Goal: Contribute content: Contribute content

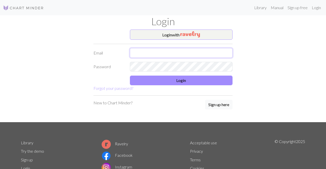
click at [175, 55] on input "text" at bounding box center [181, 53] width 103 height 10
click at [177, 35] on button "Login with" at bounding box center [181, 35] width 103 height 10
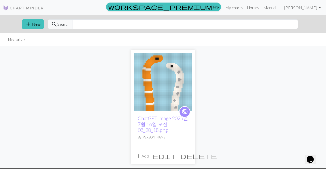
click at [187, 159] on span "delete" at bounding box center [199, 156] width 37 height 7
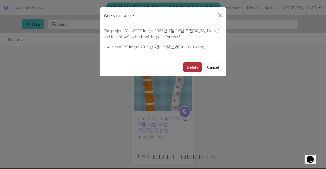
click at [194, 69] on button "Delete" at bounding box center [193, 67] width 18 height 10
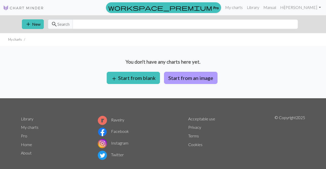
click at [174, 77] on button "Start from an image" at bounding box center [191, 78] width 54 height 12
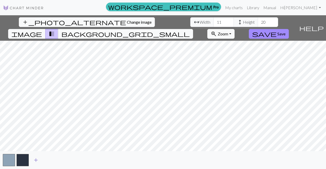
click at [34, 161] on span "add" at bounding box center [36, 160] width 6 height 7
click at [50, 163] on span "add" at bounding box center [50, 160] width 6 height 7
click at [68, 162] on button "add" at bounding box center [63, 161] width 13 height 10
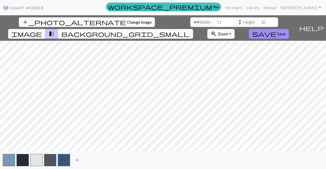
click at [78, 160] on span "add" at bounding box center [77, 160] width 6 height 7
click at [91, 161] on span "add" at bounding box center [91, 160] width 6 height 7
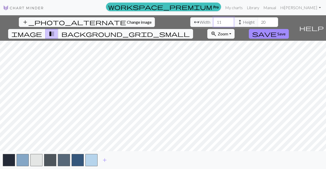
click at [214, 23] on input "11" at bounding box center [224, 22] width 20 height 10
type input "1"
type input "1000"
click at [258, 22] on input "20" at bounding box center [268, 22] width 20 height 10
click at [258, 23] on input "20" at bounding box center [268, 22] width 20 height 10
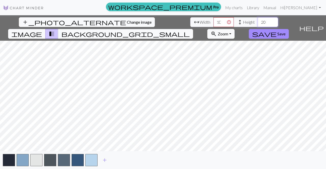
click at [258, 21] on input "20" at bounding box center [268, 22] width 20 height 10
type input "200"
click at [214, 23] on input "1000" at bounding box center [224, 22] width 20 height 10
click at [214, 21] on input "100001" at bounding box center [224, 22] width 20 height 10
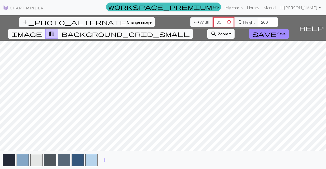
click at [214, 21] on input "100002" at bounding box center [224, 22] width 20 height 10
click at [214, 21] on input "100003" at bounding box center [224, 22] width 20 height 10
click at [214, 21] on input "100004" at bounding box center [224, 22] width 20 height 10
click at [214, 21] on input "100005" at bounding box center [224, 22] width 20 height 10
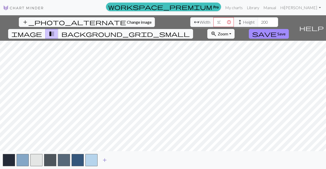
click at [107, 161] on span "add" at bounding box center [105, 160] width 6 height 7
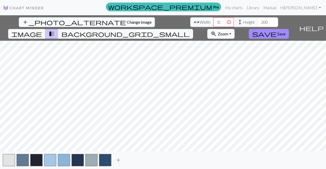
click at [121, 162] on span "add" at bounding box center [119, 160] width 6 height 7
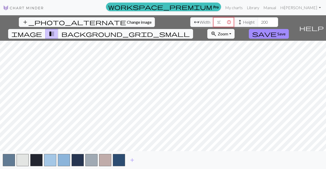
click at [214, 24] on input "100005" at bounding box center [224, 22] width 20 height 10
click at [258, 23] on input "200" at bounding box center [268, 22] width 20 height 10
click at [214, 22] on input "100" at bounding box center [224, 22] width 20 height 10
type input "1"
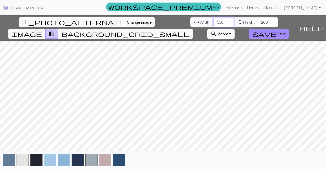
type input "150"
click at [258, 22] on input "200" at bounding box center [268, 22] width 20 height 10
click at [258, 21] on input "20" at bounding box center [268, 22] width 20 height 10
click at [258, 23] on input "20" at bounding box center [268, 22] width 20 height 10
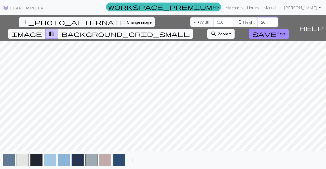
type input "2"
click at [258, 22] on input "300" at bounding box center [268, 22] width 20 height 10
click at [258, 22] on input "0" at bounding box center [268, 22] width 20 height 10
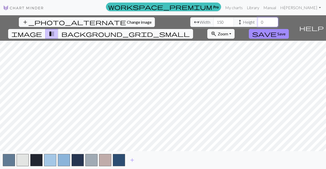
click at [258, 23] on input "0" at bounding box center [268, 22] width 20 height 10
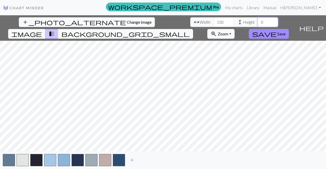
type input "0"
click at [258, 21] on input "0" at bounding box center [268, 22] width 20 height 10
type input "250"
click at [258, 22] on input "250" at bounding box center [268, 22] width 20 height 10
click at [258, 21] on input "250" at bounding box center [268, 22] width 20 height 10
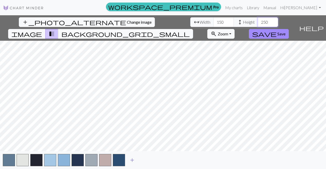
click at [258, 21] on input "250" at bounding box center [268, 22] width 20 height 10
click at [133, 159] on span "add" at bounding box center [132, 160] width 6 height 7
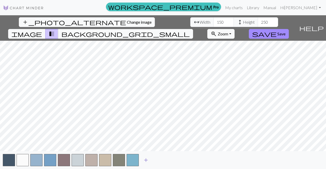
click at [131, 160] on button "button" at bounding box center [133, 160] width 12 height 12
click at [143, 160] on span "add" at bounding box center [146, 160] width 6 height 7
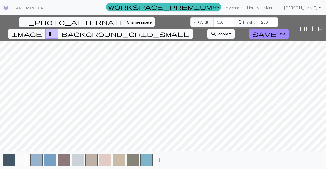
click at [165, 157] on button "add" at bounding box center [160, 161] width 13 height 10
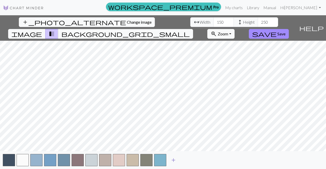
click at [174, 160] on span "add" at bounding box center [174, 160] width 6 height 7
click at [214, 22] on input "150" at bounding box center [224, 22] width 20 height 10
type input "1"
click at [258, 24] on input "250" at bounding box center [268, 22] width 20 height 10
click at [214, 24] on input "500" at bounding box center [224, 22] width 20 height 10
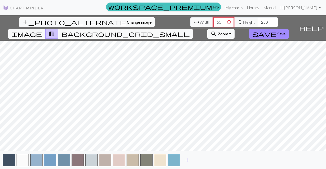
type input "4999"
click at [214, 23] on input "4999" at bounding box center [224, 22] width 20 height 10
click at [214, 22] on input "4999" at bounding box center [224, 22] width 20 height 10
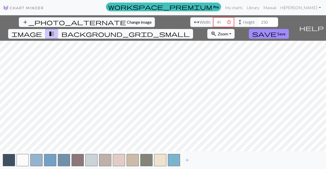
click at [214, 22] on input "4999" at bounding box center [224, 22] width 20 height 10
